Goal: Transaction & Acquisition: Subscribe to service/newsletter

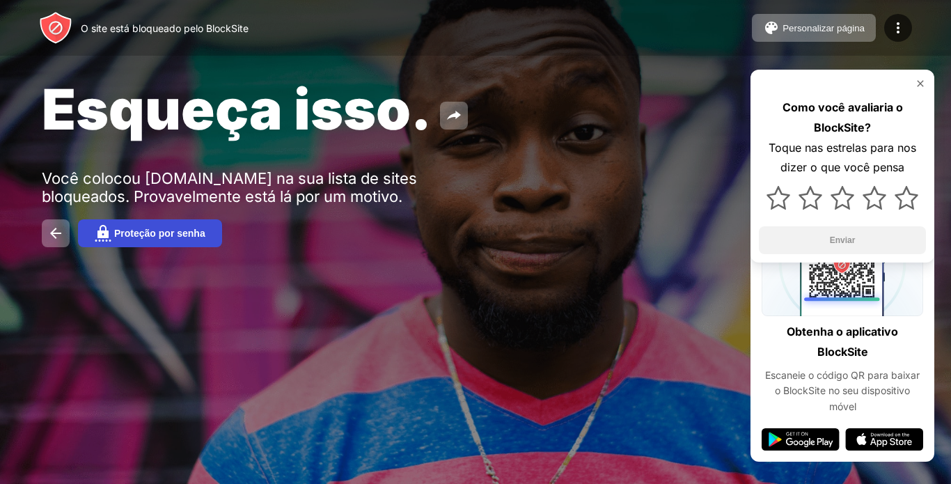
click at [116, 236] on font "Proteção por senha" at bounding box center [159, 233] width 91 height 11
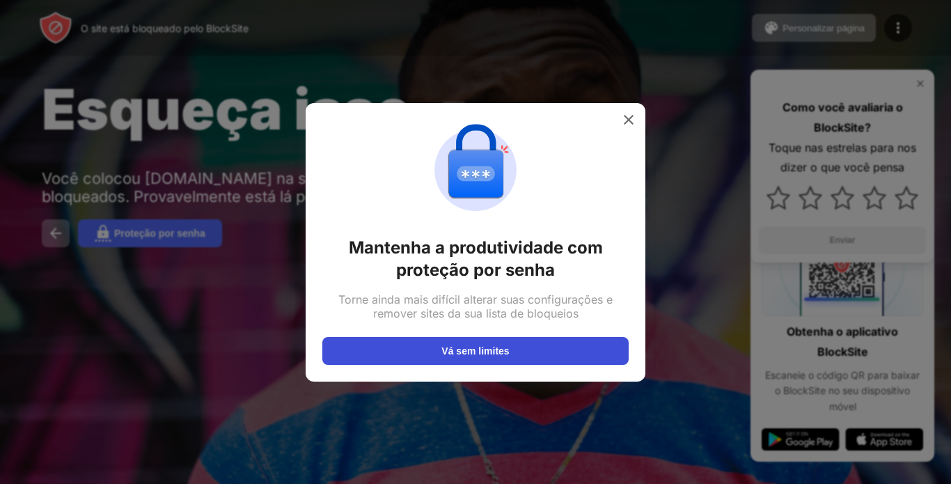
click at [487, 355] on font "Vá sem limites" at bounding box center [476, 350] width 68 height 11
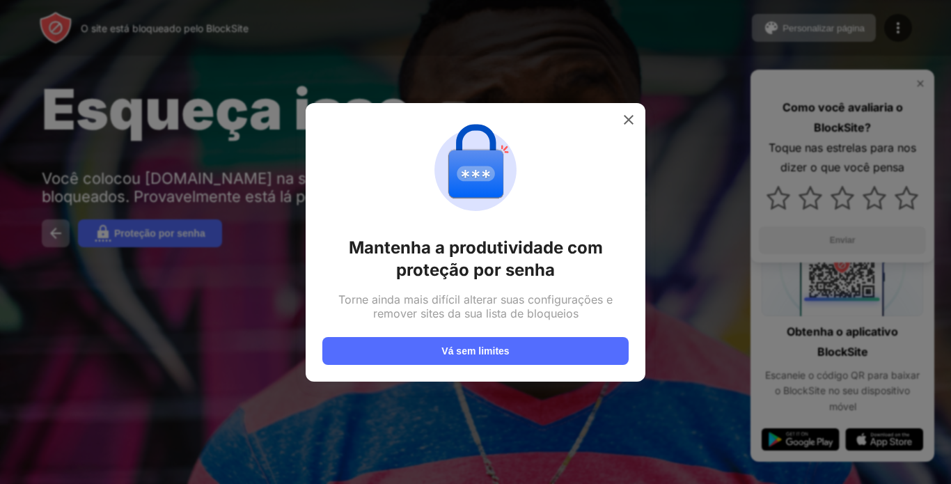
click at [626, 114] on img at bounding box center [629, 120] width 14 height 14
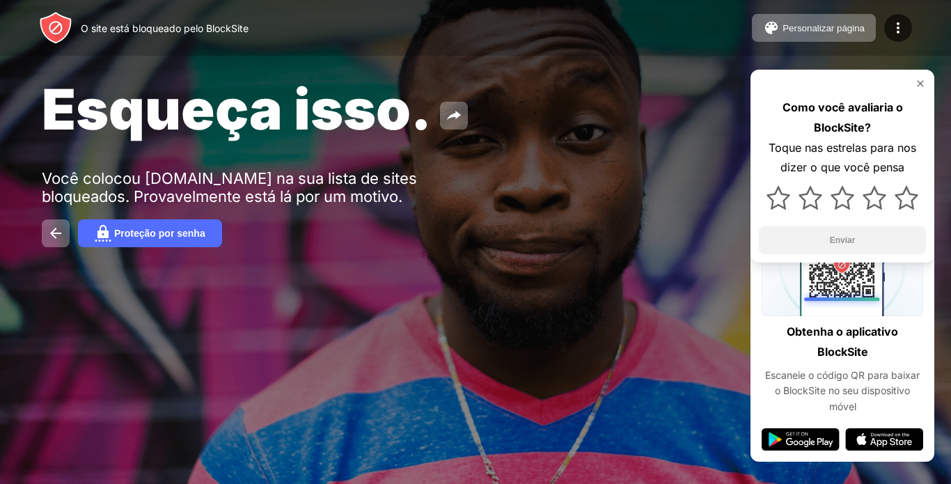
click at [920, 83] on img at bounding box center [920, 83] width 11 height 11
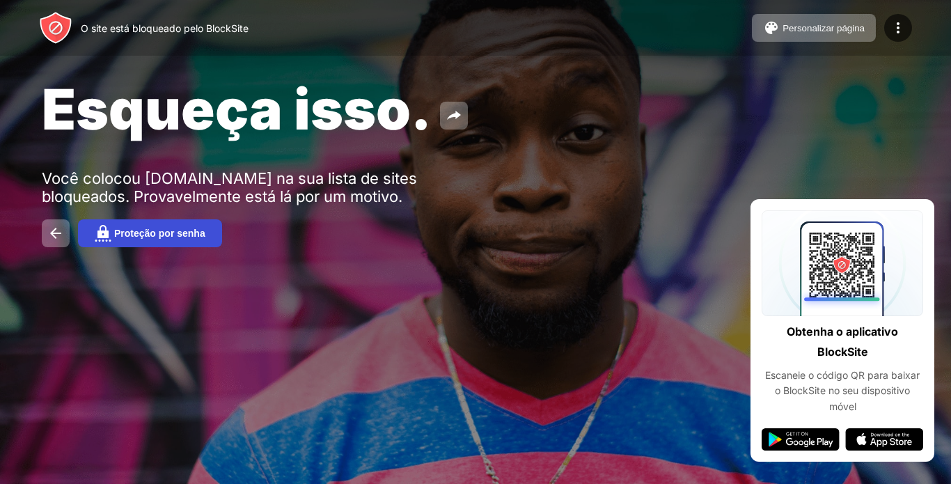
click at [100, 226] on img at bounding box center [103, 233] width 17 height 17
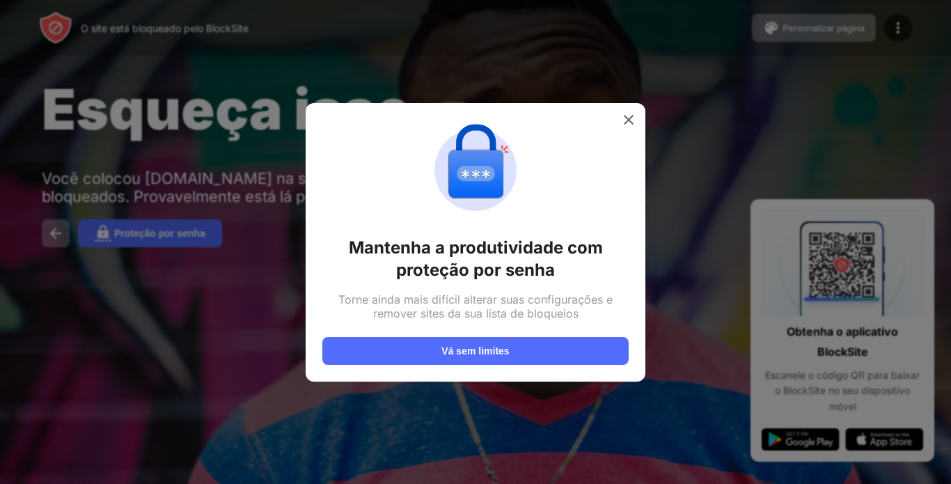
click at [479, 175] on img at bounding box center [476, 170] width 100 height 100
click at [472, 282] on div "Mantenha a produtividade com proteção por senha Torne ainda mais difícil altera…" at bounding box center [475, 242] width 306 height 245
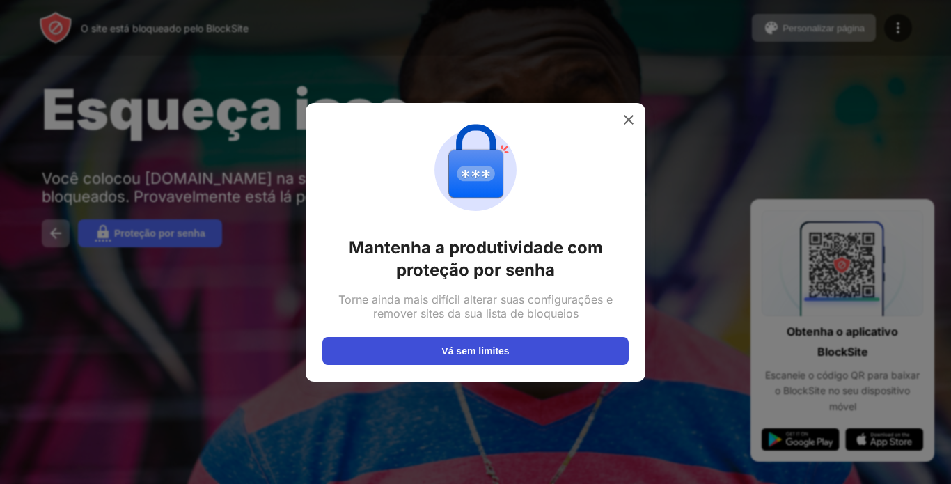
click at [472, 345] on font "Vá sem limites" at bounding box center [476, 350] width 68 height 11
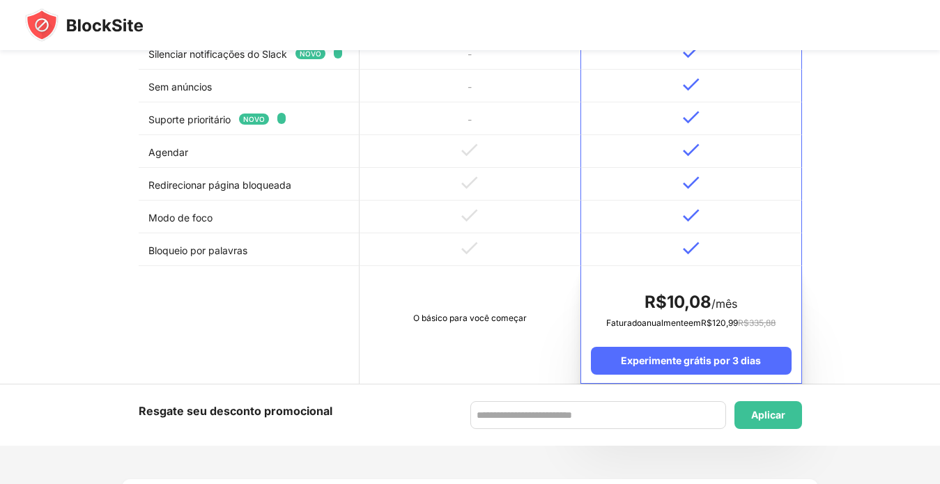
scroll to position [627, 0]
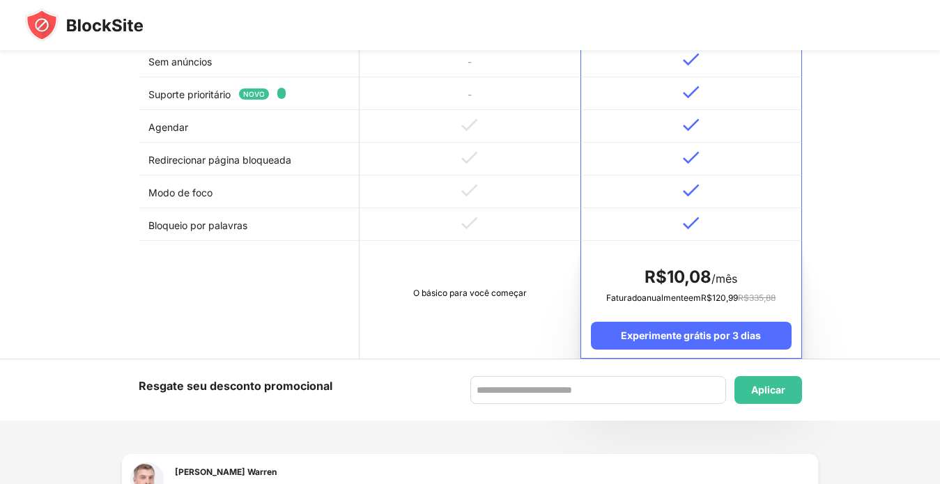
click at [446, 301] on td "O básico para você começar" at bounding box center [469, 300] width 221 height 118
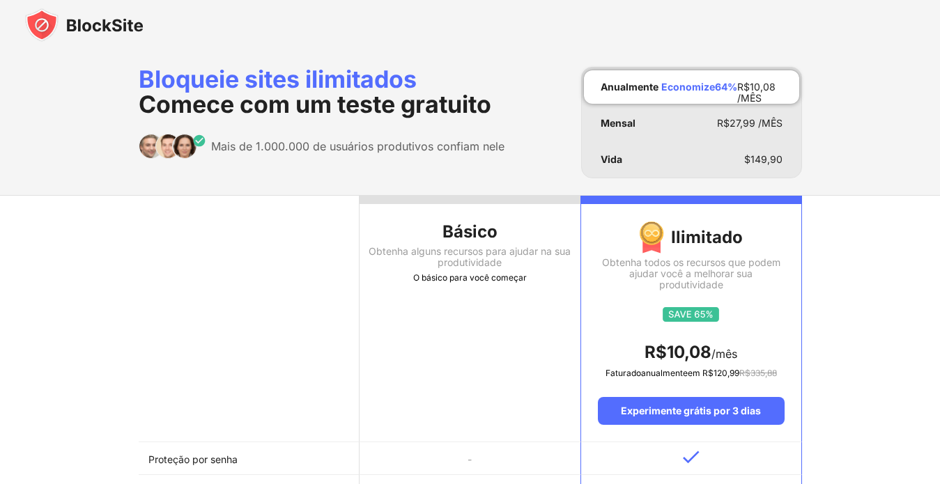
scroll to position [209, 0]
